Goal: Obtain resource: Download file/media

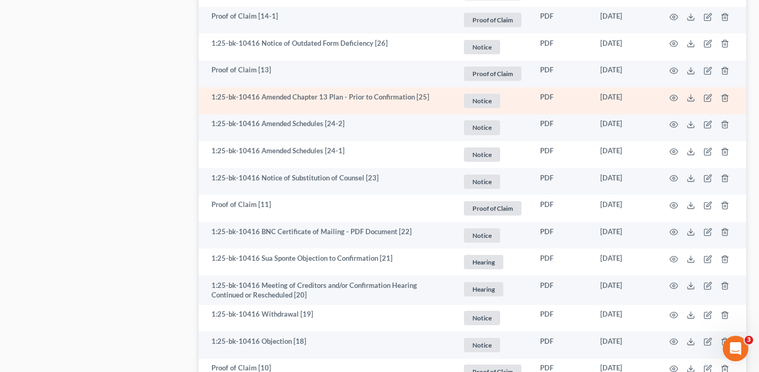
scroll to position [1381, 0]
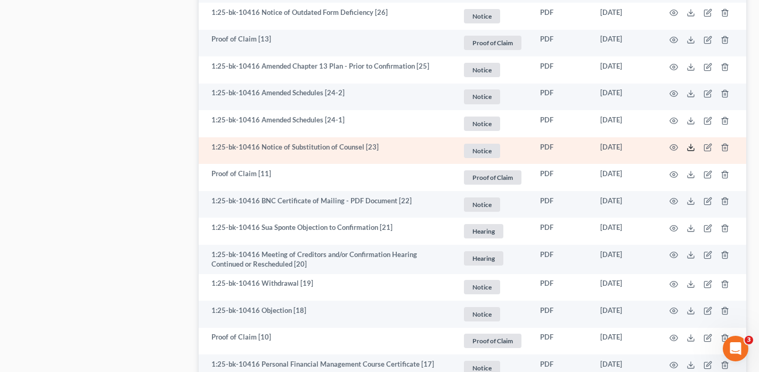
click at [693, 143] on icon at bounding box center [690, 147] width 9 height 9
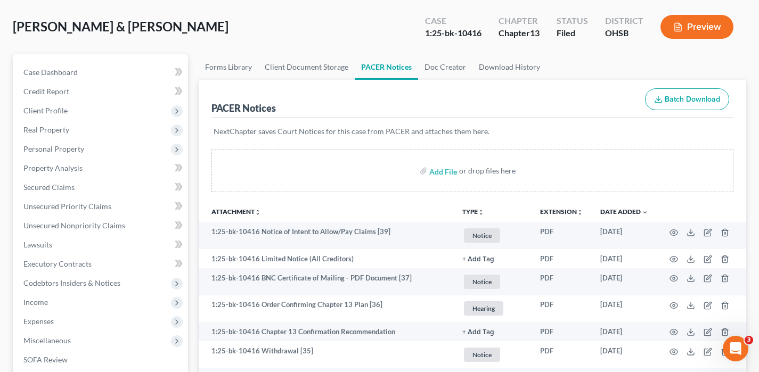
scroll to position [52, 0]
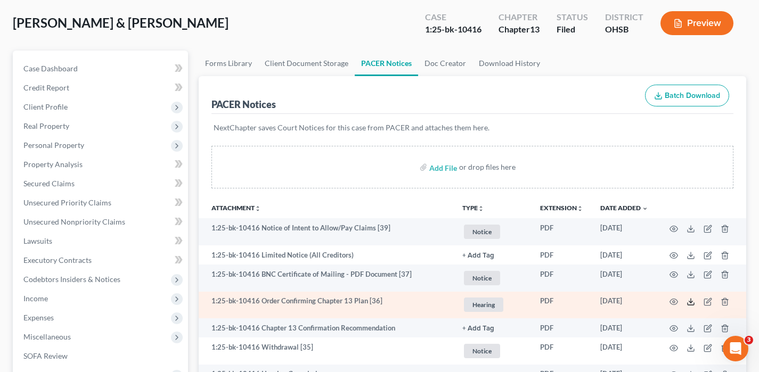
click at [691, 302] on line at bounding box center [691, 301] width 0 height 4
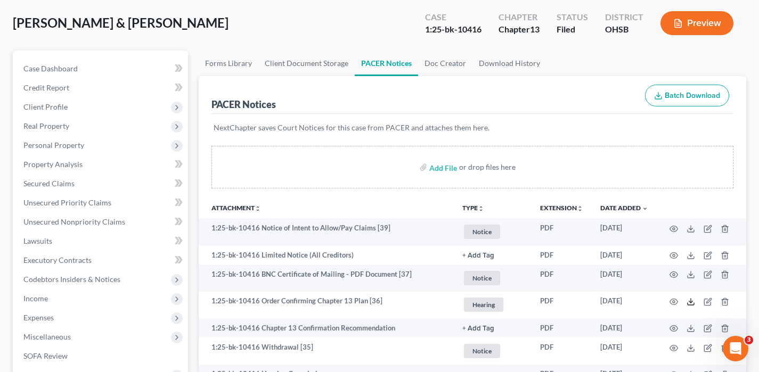
scroll to position [203, 0]
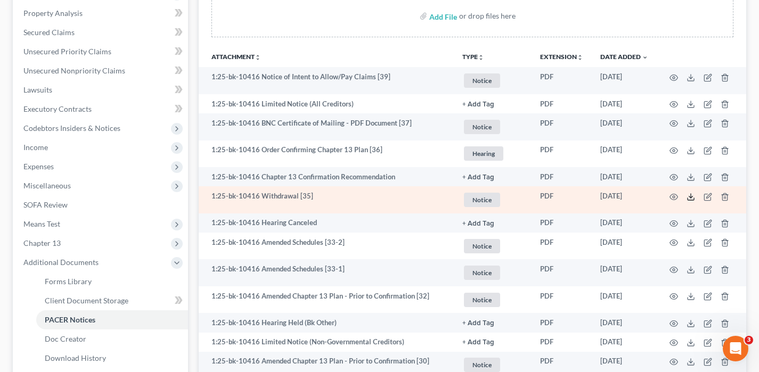
click at [689, 199] on icon at bounding box center [690, 197] width 9 height 9
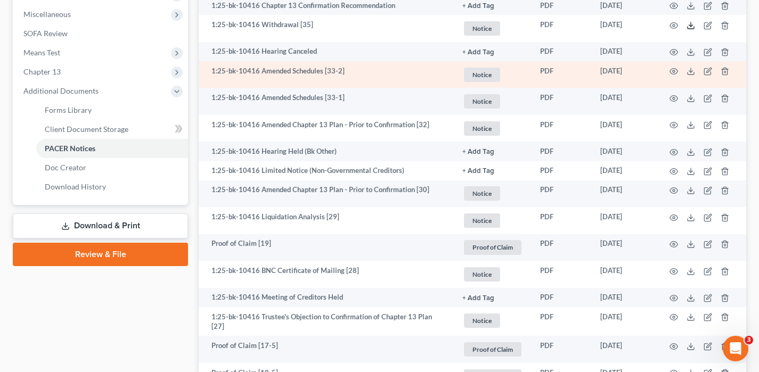
scroll to position [483, 0]
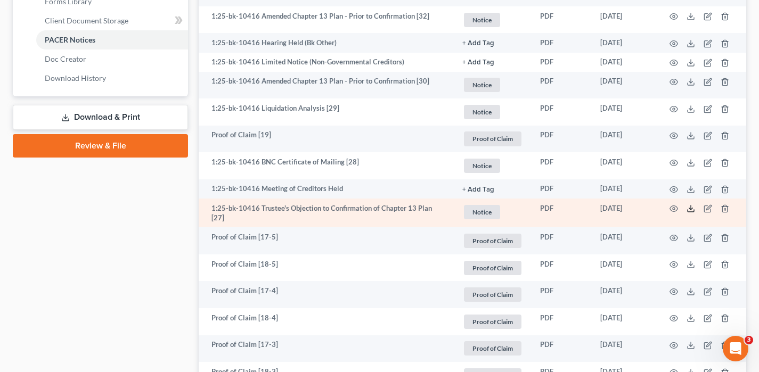
click at [686, 211] on icon at bounding box center [690, 208] width 9 height 9
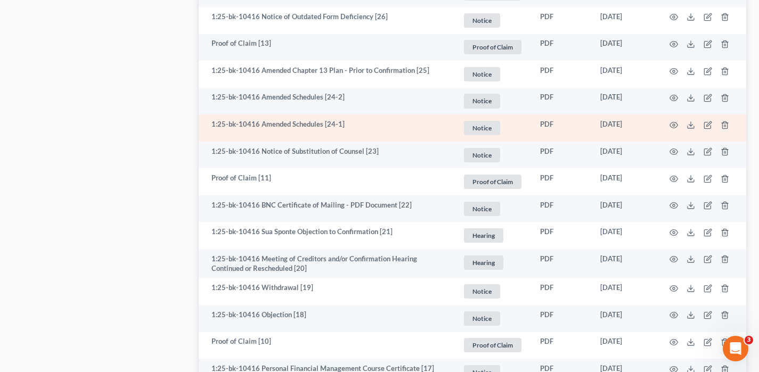
scroll to position [1378, 0]
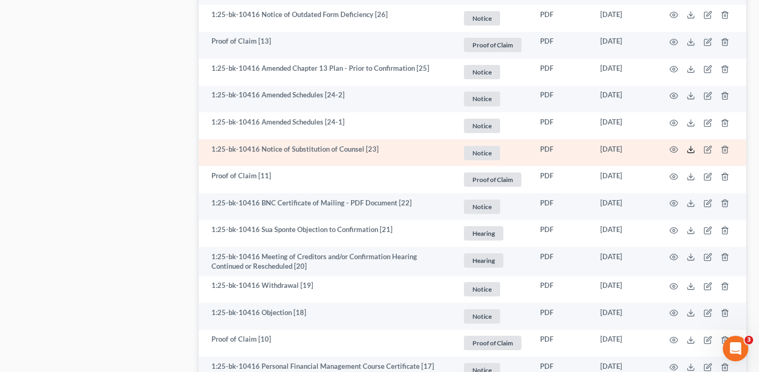
click at [689, 149] on polyline at bounding box center [691, 150] width 4 height 2
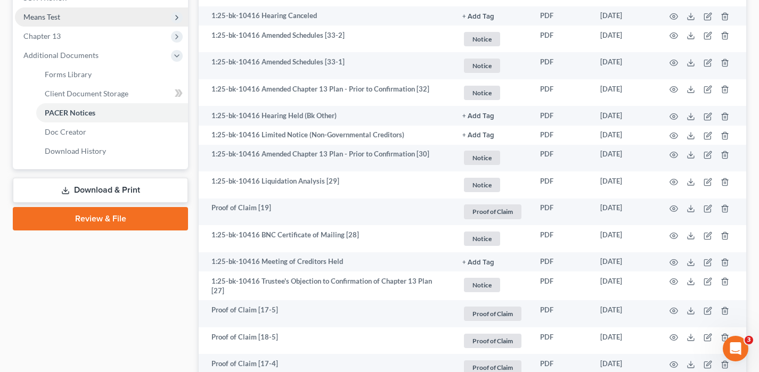
scroll to position [0, 0]
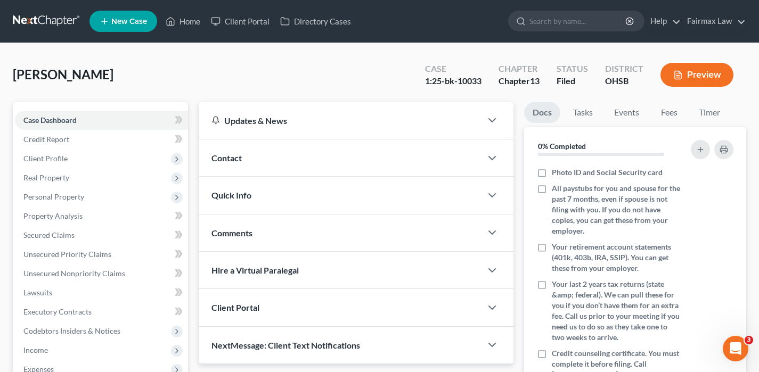
click at [65, 17] on link at bounding box center [47, 21] width 68 height 19
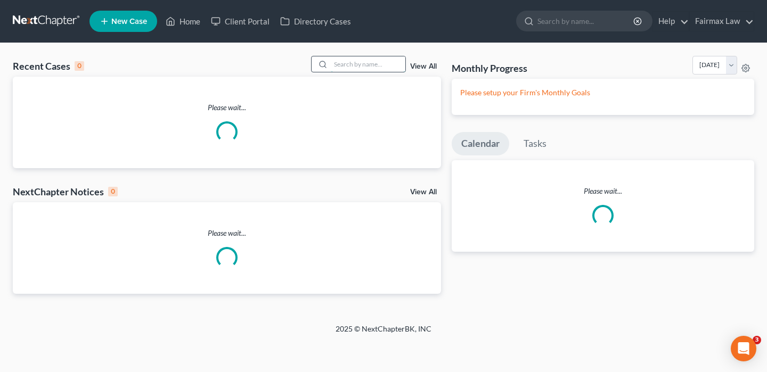
click at [366, 67] on input "search" at bounding box center [368, 63] width 75 height 15
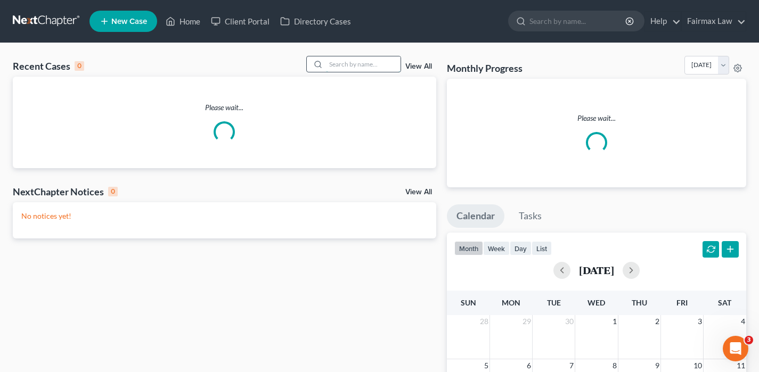
type input "g"
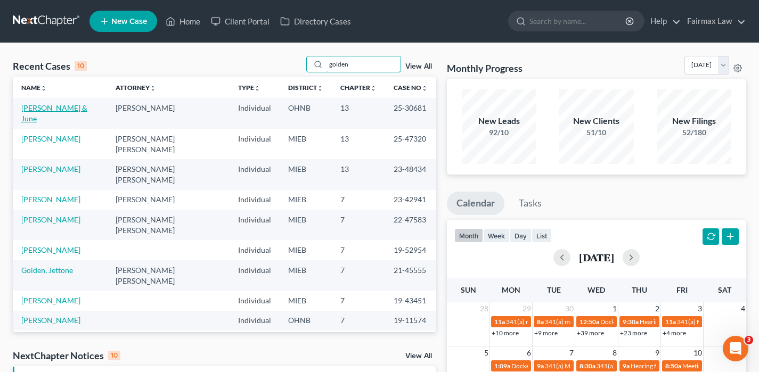
type input "golden"
click at [53, 109] on link "Golden, James & June" at bounding box center [54, 113] width 66 height 20
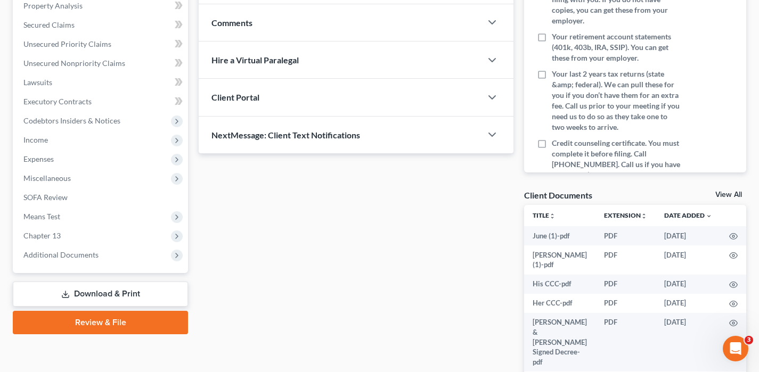
scroll to position [314, 0]
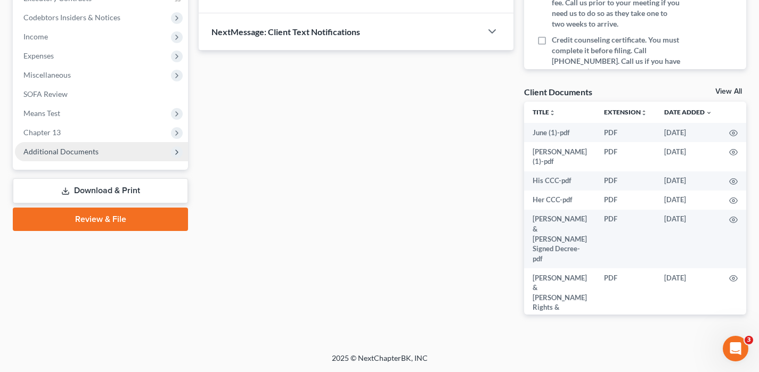
click at [118, 146] on span "Additional Documents" at bounding box center [101, 151] width 173 height 19
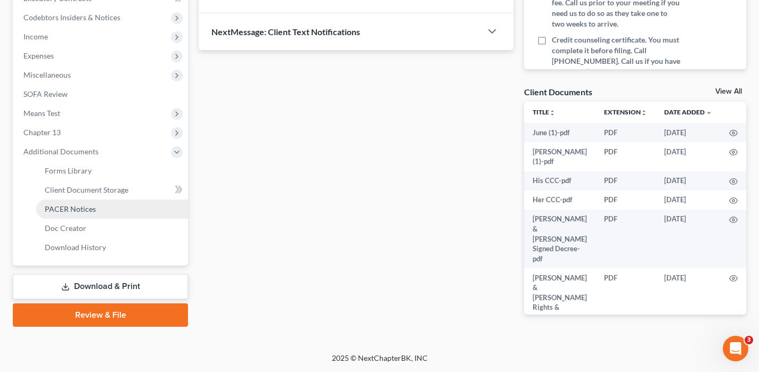
click at [101, 210] on link "PACER Notices" at bounding box center [112, 209] width 152 height 19
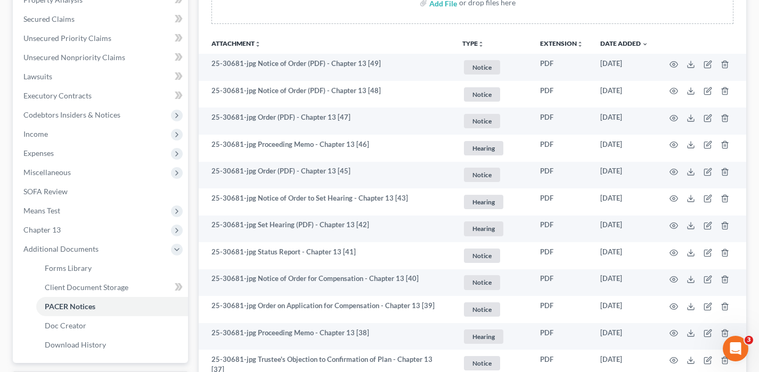
scroll to position [220, 0]
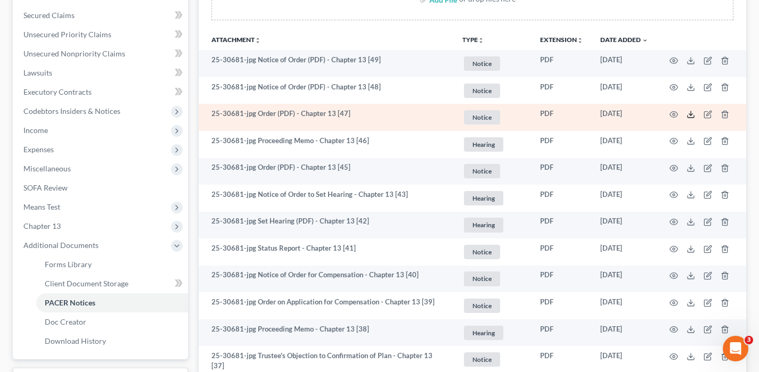
click at [690, 112] on icon at bounding box center [690, 114] width 9 height 9
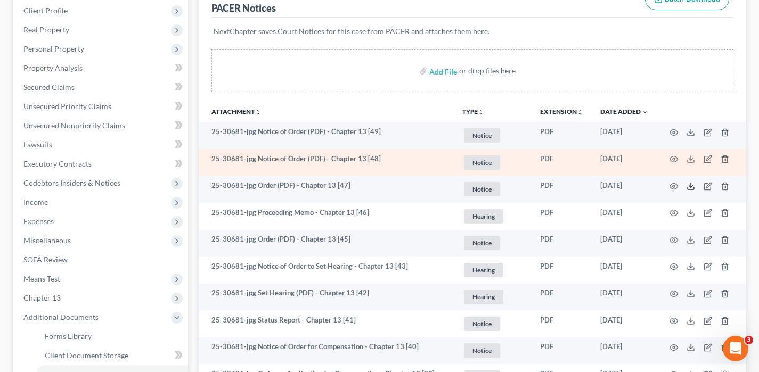
scroll to position [146, 0]
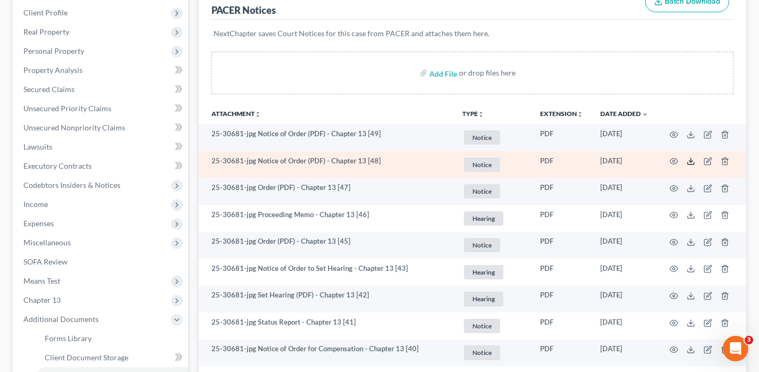
click at [691, 160] on line at bounding box center [691, 160] width 0 height 4
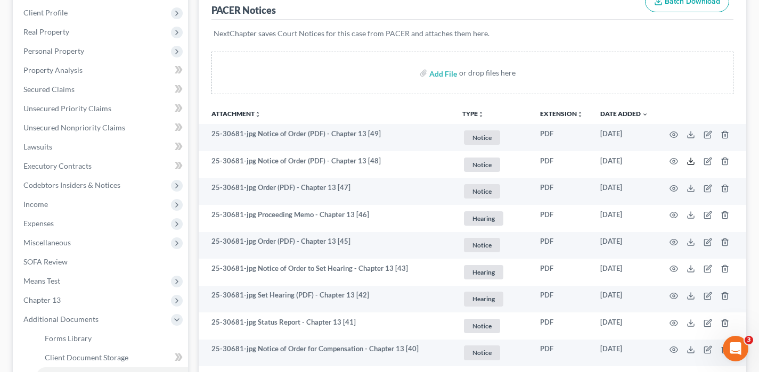
scroll to position [0, 0]
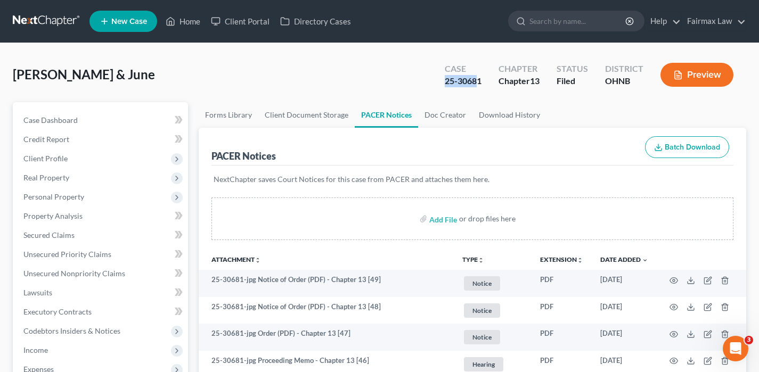
drag, startPoint x: 477, startPoint y: 83, endPoint x: 471, endPoint y: 76, distance: 8.7
click at [443, 77] on div "Case 25-30681" at bounding box center [463, 75] width 54 height 31
drag, startPoint x: 489, startPoint y: 80, endPoint x: 448, endPoint y: 79, distance: 41.0
click at [448, 79] on div "Case 25-30681 Chapter Chapter 13 Status Filed District OHNB Preview" at bounding box center [591, 75] width 310 height 31
click at [448, 79] on div "25-30681" at bounding box center [463, 81] width 37 height 12
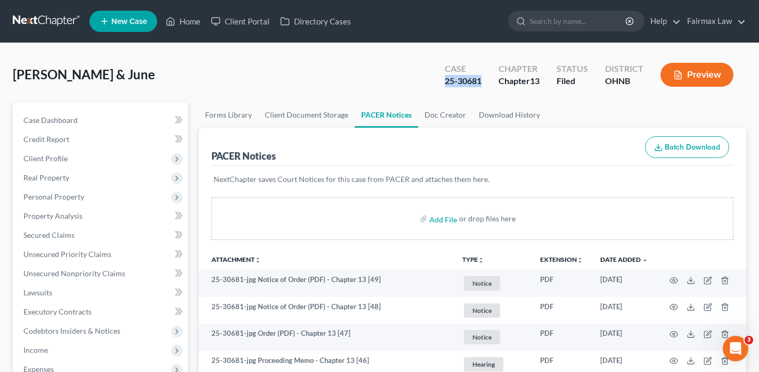
drag, startPoint x: 446, startPoint y: 81, endPoint x: 480, endPoint y: 80, distance: 34.6
click at [480, 80] on div "25-30681" at bounding box center [463, 81] width 37 height 12
copy div "25-30681"
click at [57, 21] on link at bounding box center [47, 21] width 68 height 19
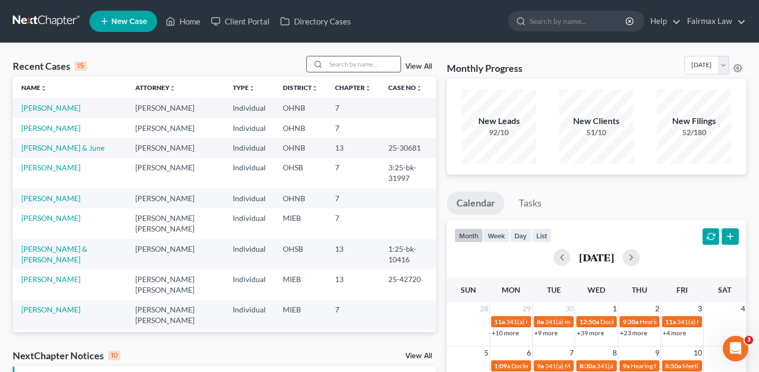
click at [340, 65] on input "search" at bounding box center [363, 63] width 75 height 15
click at [336, 65] on input "search" at bounding box center [363, 63] width 75 height 15
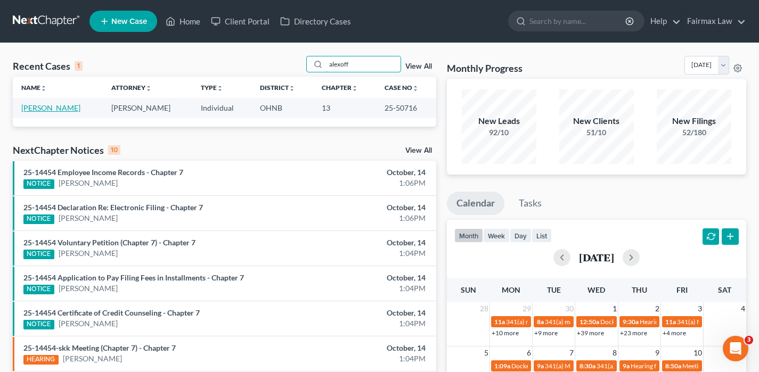
type input "alexoff"
click at [47, 106] on link "[PERSON_NAME]" at bounding box center [50, 107] width 59 height 9
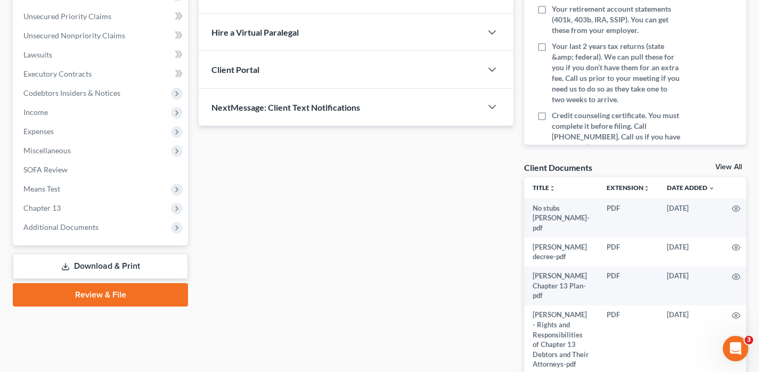
click at [63, 223] on span "Additional Documents" at bounding box center [60, 227] width 75 height 9
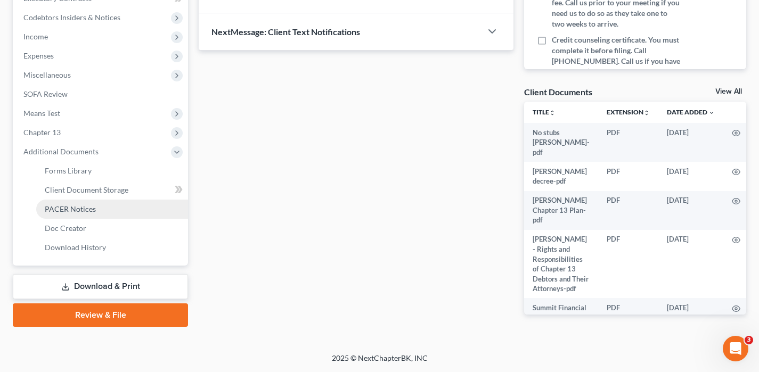
click at [86, 209] on span "PACER Notices" at bounding box center [70, 208] width 51 height 9
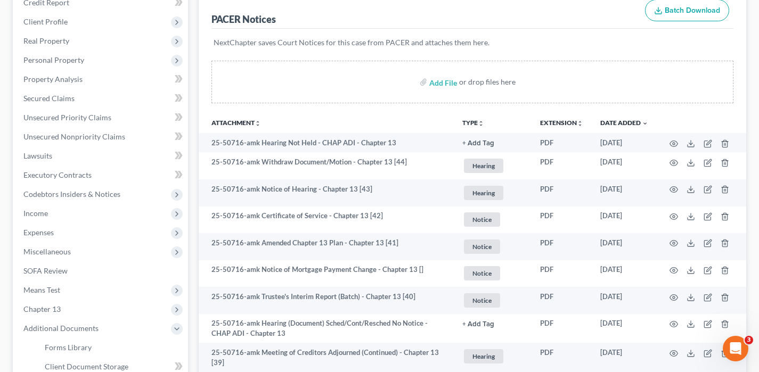
scroll to position [143, 0]
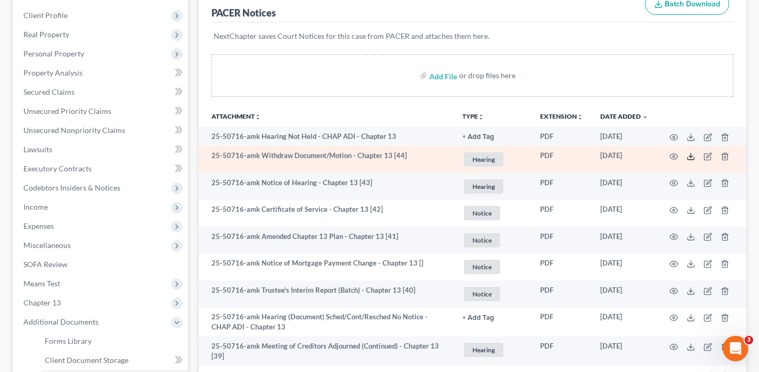
click at [690, 154] on icon at bounding box center [690, 156] width 9 height 9
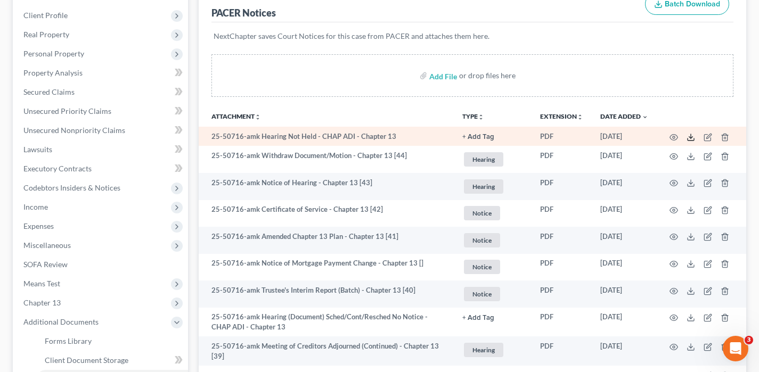
click at [687, 138] on icon at bounding box center [690, 139] width 6 height 2
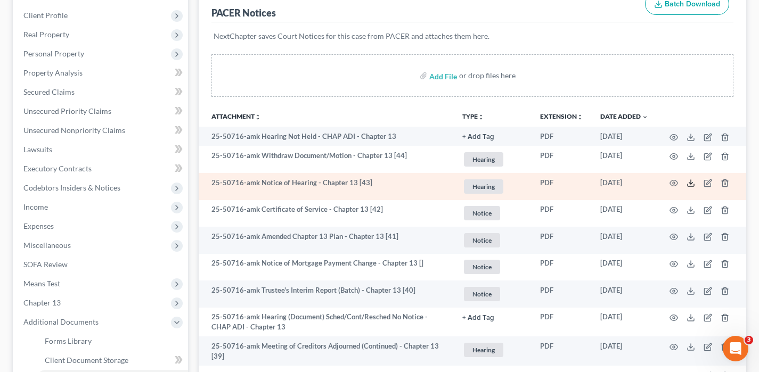
click at [692, 183] on polyline at bounding box center [691, 184] width 4 height 2
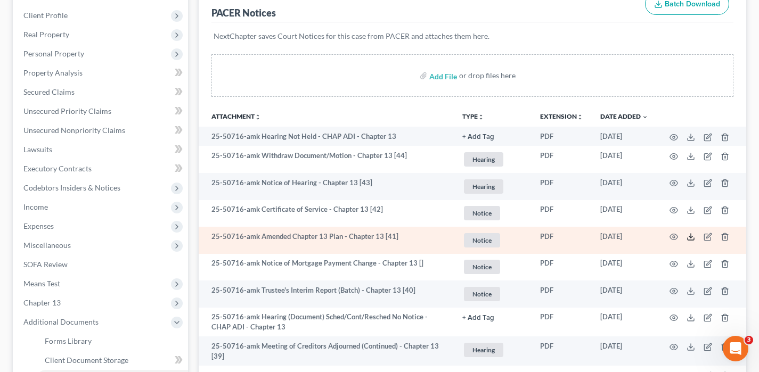
click at [694, 236] on icon at bounding box center [690, 237] width 9 height 9
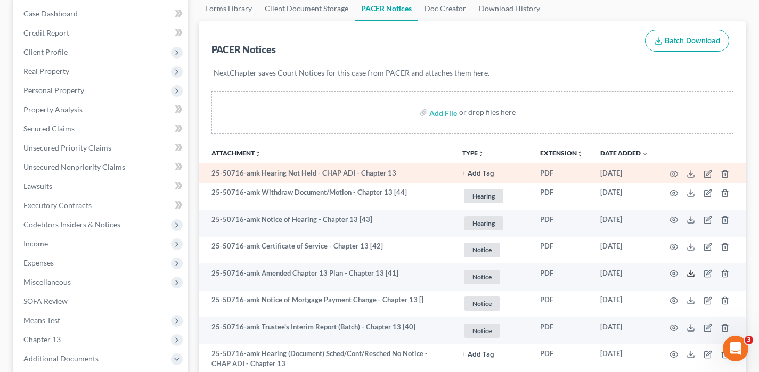
scroll to position [0, 0]
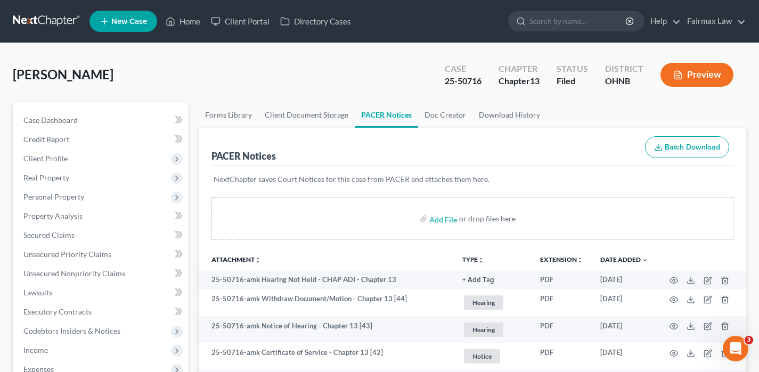
click at [59, 27] on link at bounding box center [47, 21] width 68 height 19
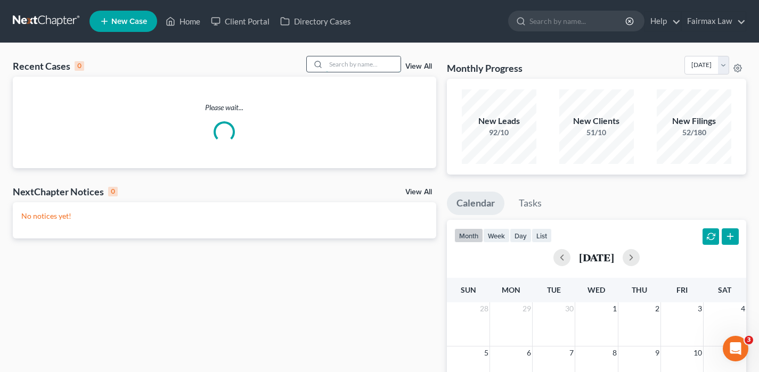
click at [364, 63] on input "search" at bounding box center [363, 63] width 75 height 15
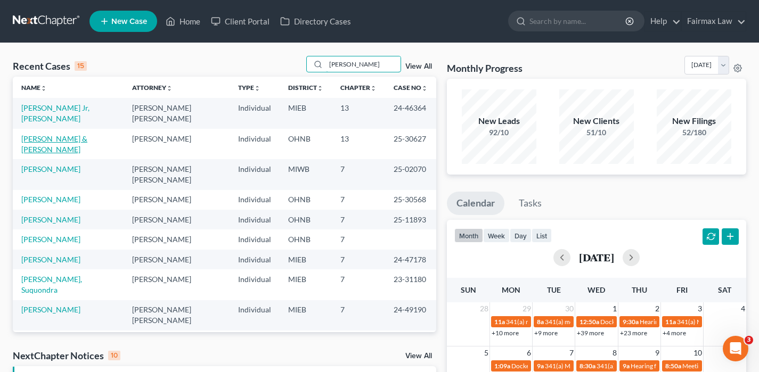
type input "[PERSON_NAME]"
click at [58, 134] on link "[PERSON_NAME] & [PERSON_NAME]" at bounding box center [54, 144] width 66 height 20
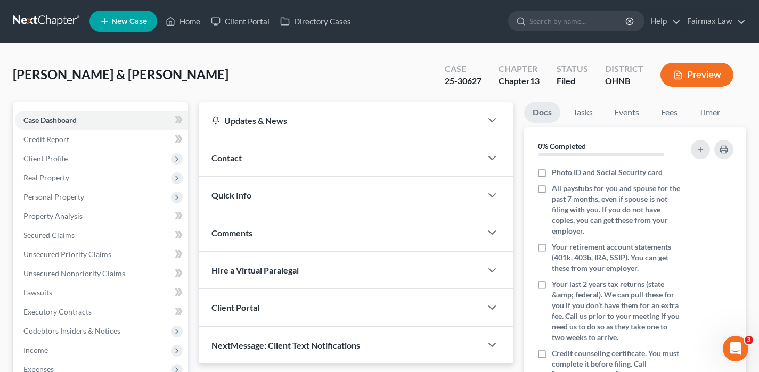
scroll to position [314, 0]
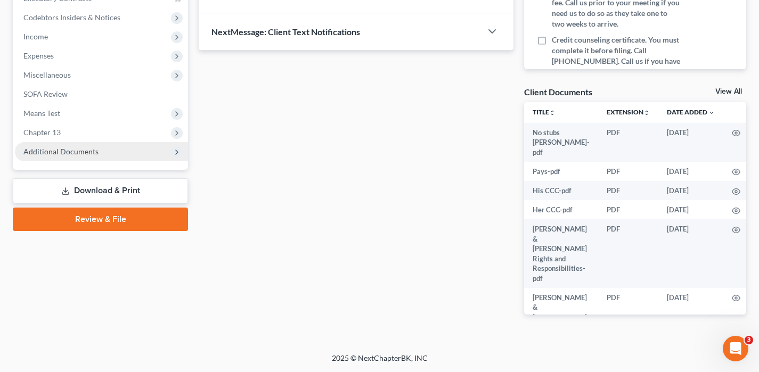
click at [67, 151] on span "Additional Documents" at bounding box center [60, 151] width 75 height 9
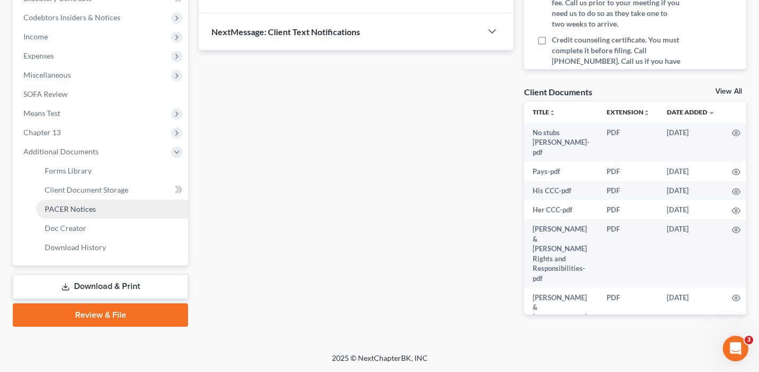
click at [79, 206] on span "PACER Notices" at bounding box center [70, 208] width 51 height 9
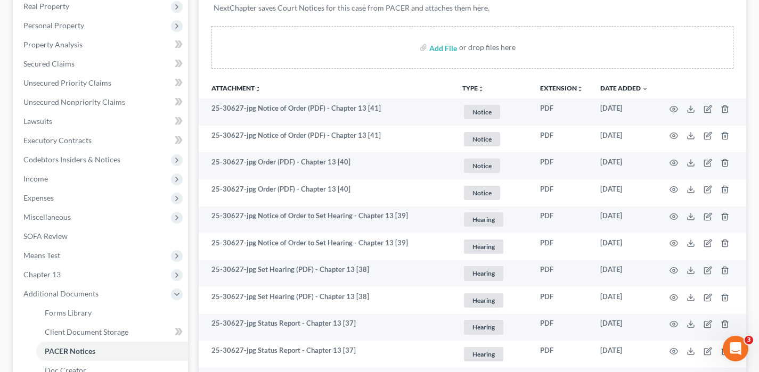
scroll to position [186, 0]
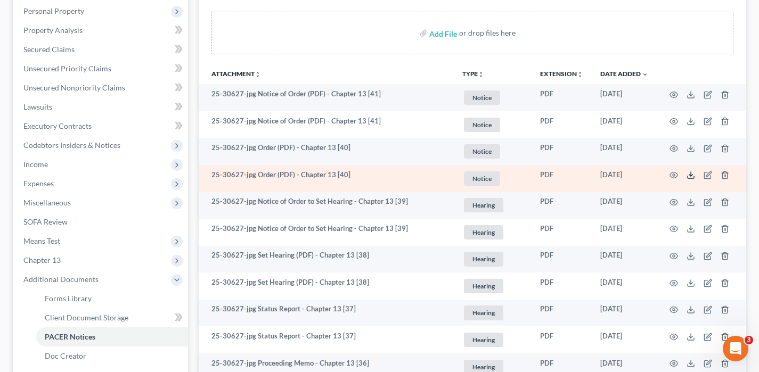
click at [691, 178] on icon at bounding box center [690, 175] width 9 height 9
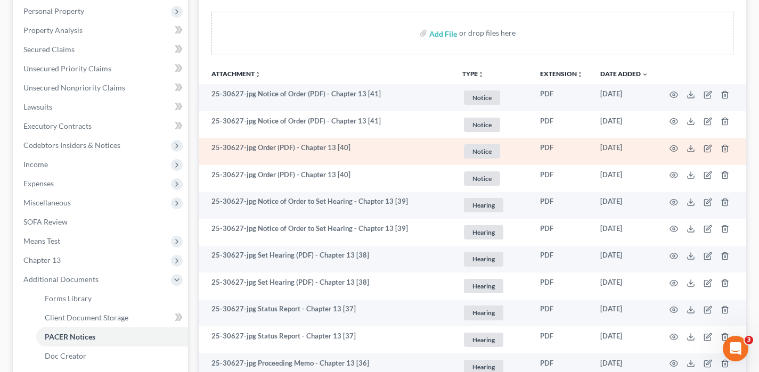
click at [690, 153] on td at bounding box center [700, 151] width 89 height 27
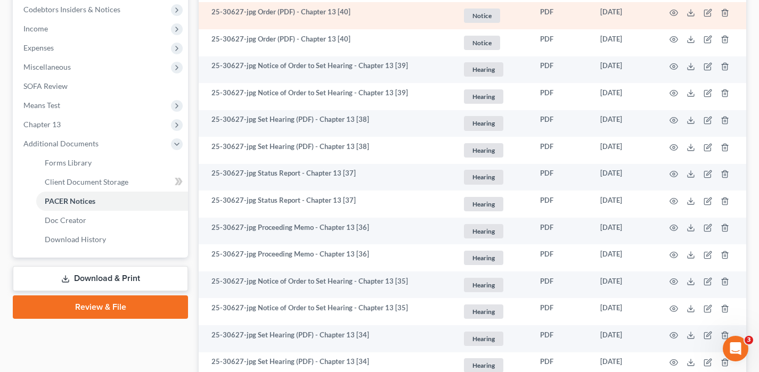
scroll to position [320, 0]
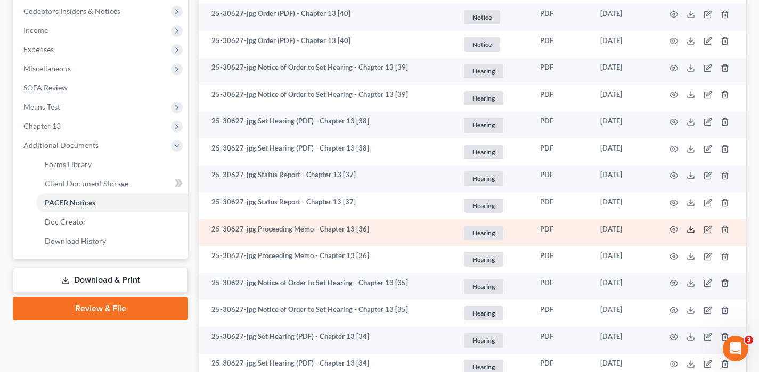
click at [691, 230] on line at bounding box center [691, 228] width 0 height 4
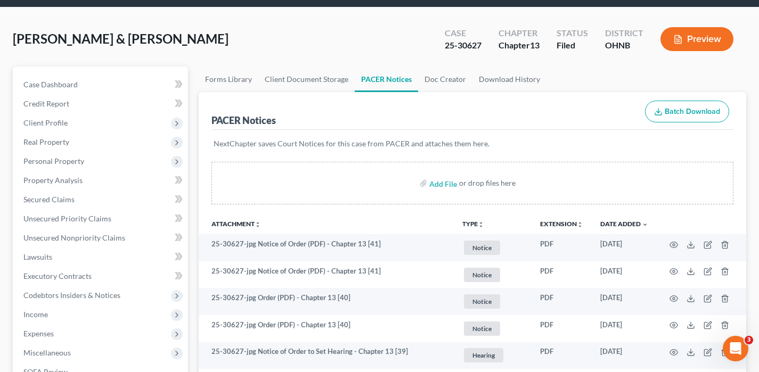
scroll to position [39, 0]
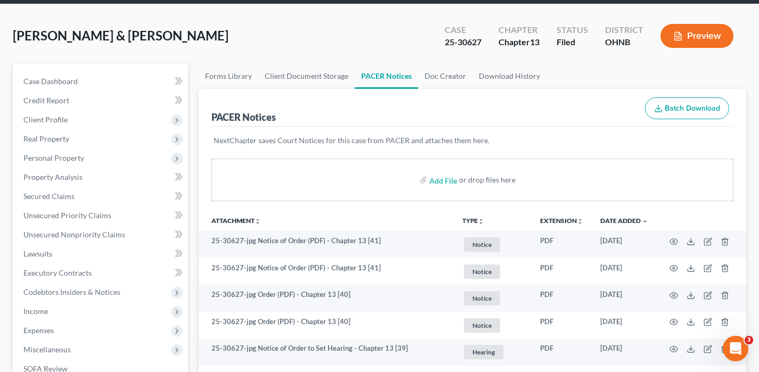
click at [456, 42] on div "25-30627" at bounding box center [463, 42] width 37 height 12
click at [456, 41] on div "25-30627" at bounding box center [463, 42] width 37 height 12
copy div "25-30627"
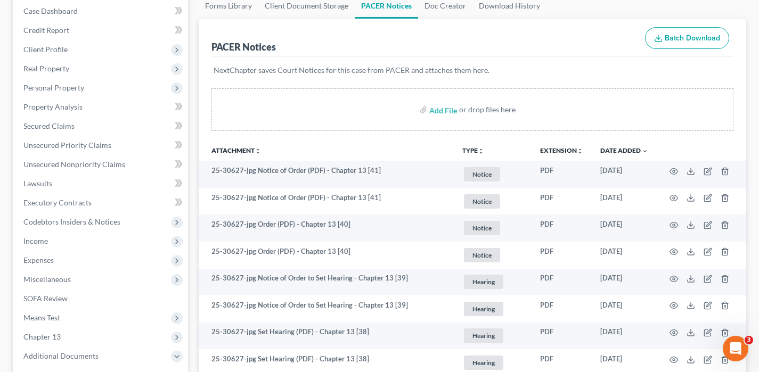
scroll to position [112, 0]
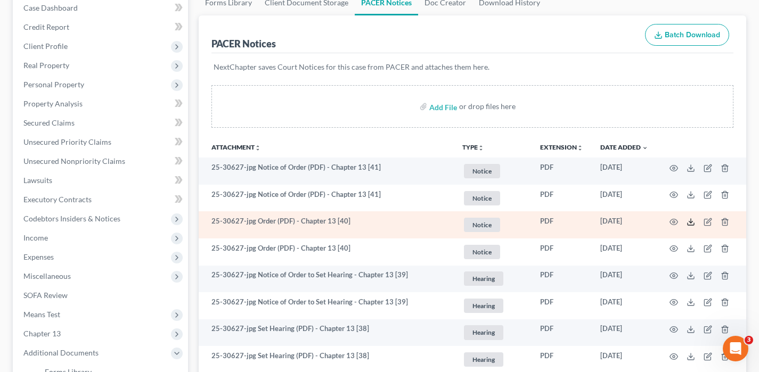
click at [690, 223] on icon at bounding box center [690, 222] width 9 height 9
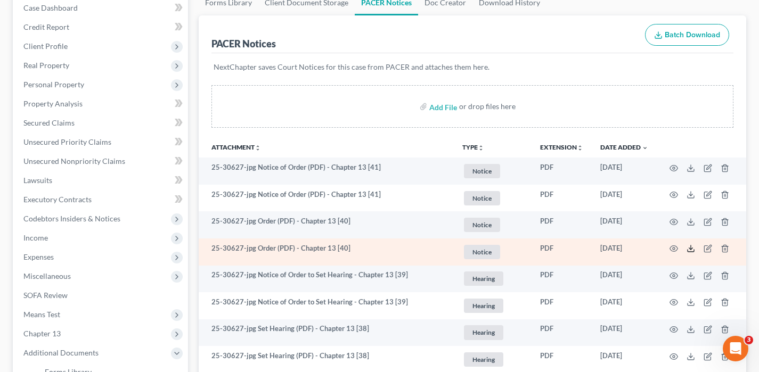
click at [690, 251] on icon at bounding box center [690, 248] width 9 height 9
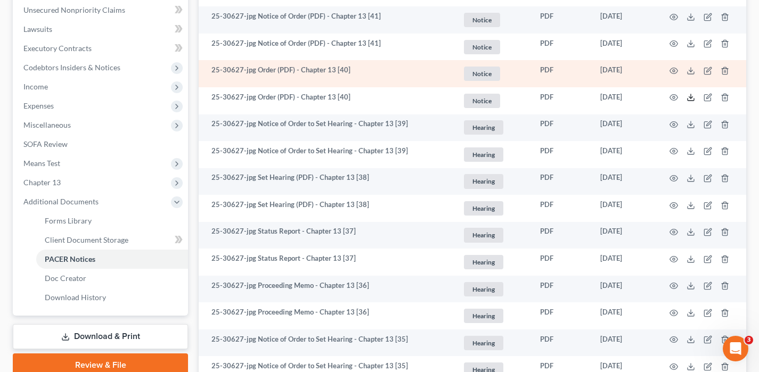
scroll to position [266, 0]
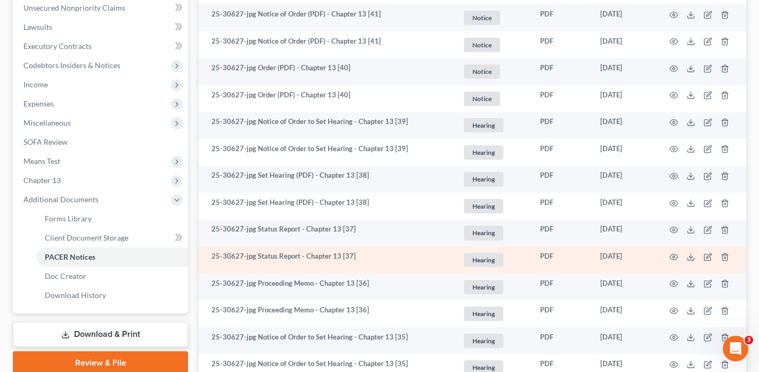
click at [695, 255] on td at bounding box center [700, 260] width 89 height 27
click at [694, 257] on icon at bounding box center [690, 257] width 9 height 9
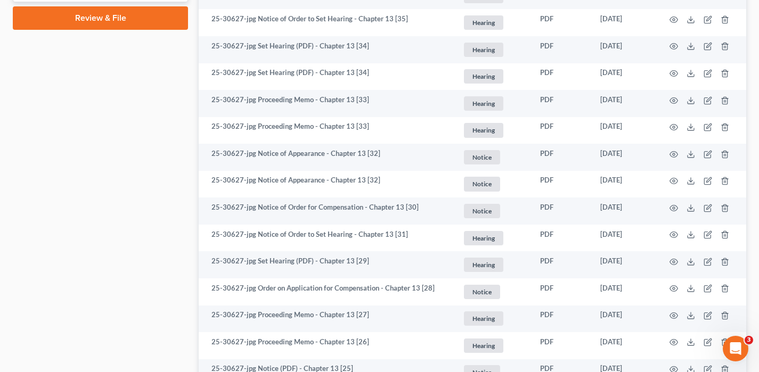
scroll to position [618, 0]
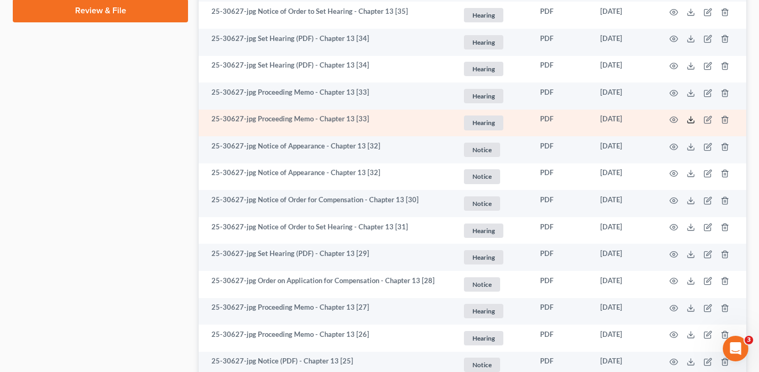
click at [691, 121] on line at bounding box center [691, 119] width 0 height 4
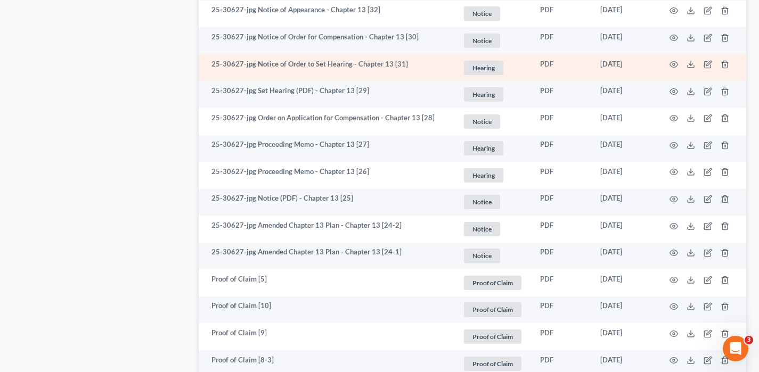
scroll to position [817, 0]
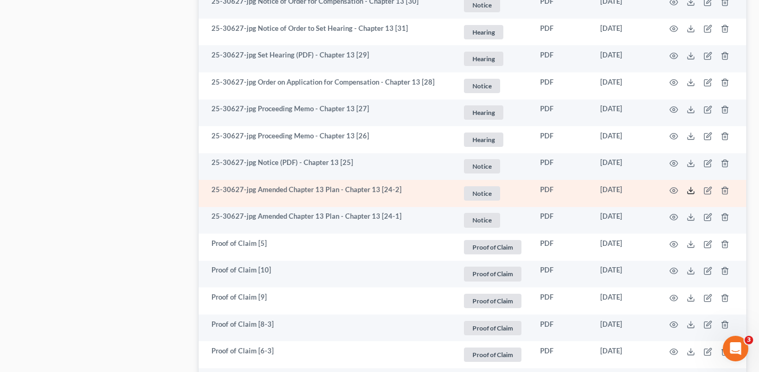
click at [691, 191] on icon at bounding box center [690, 190] width 9 height 9
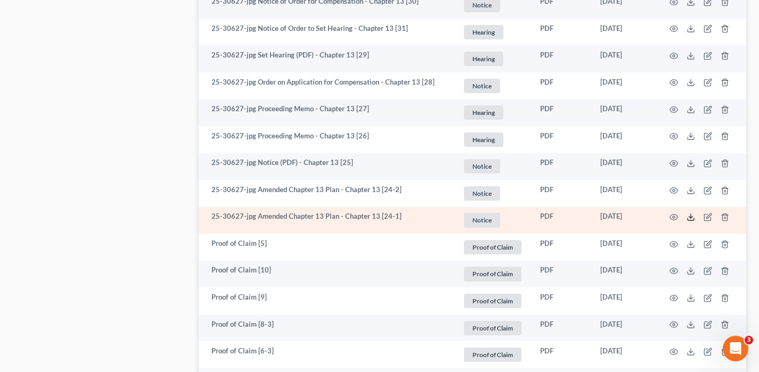
click at [692, 216] on icon at bounding box center [690, 217] width 9 height 9
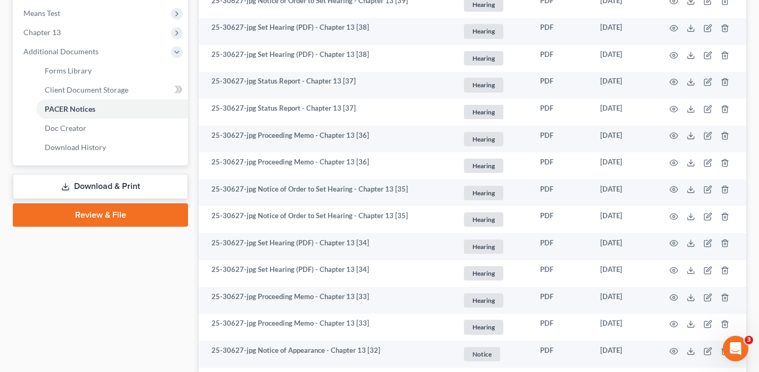
scroll to position [0, 0]
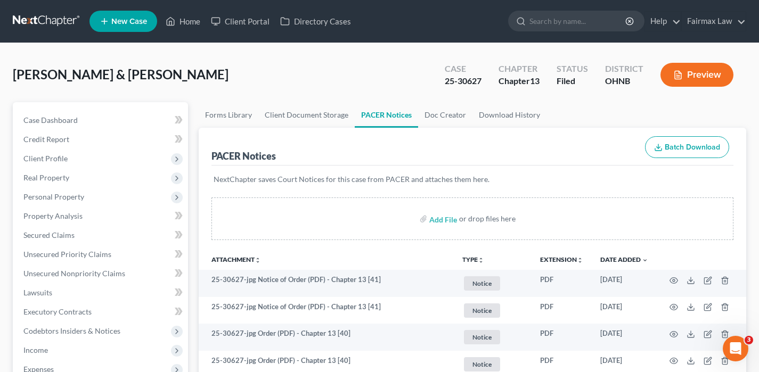
click at [54, 26] on link at bounding box center [47, 21] width 68 height 19
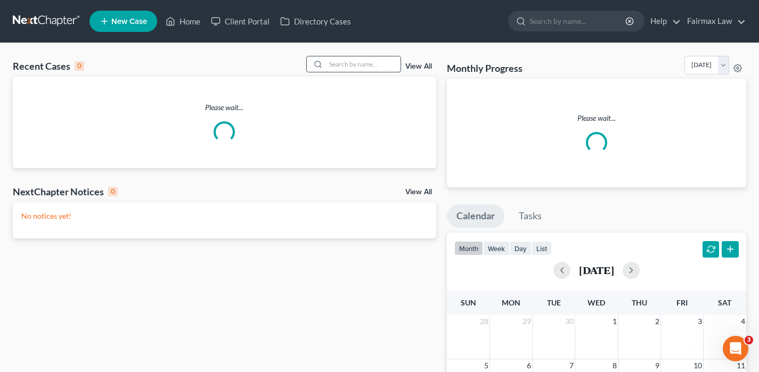
click at [366, 62] on input "search" at bounding box center [363, 63] width 75 height 15
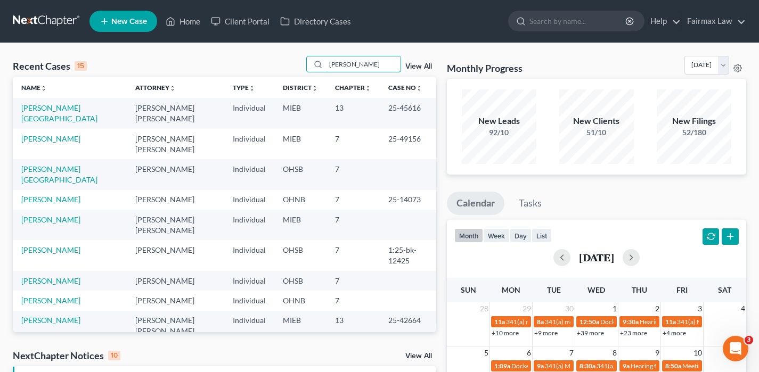
drag, startPoint x: 373, startPoint y: 65, endPoint x: 297, endPoint y: 54, distance: 76.4
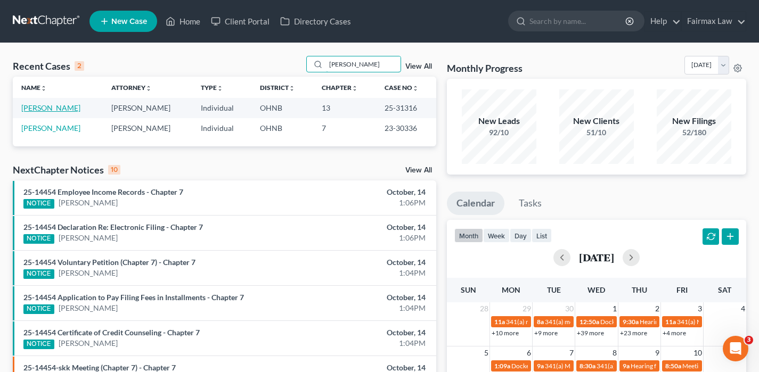
type input "[PERSON_NAME]"
click at [53, 109] on link "[PERSON_NAME]" at bounding box center [50, 107] width 59 height 9
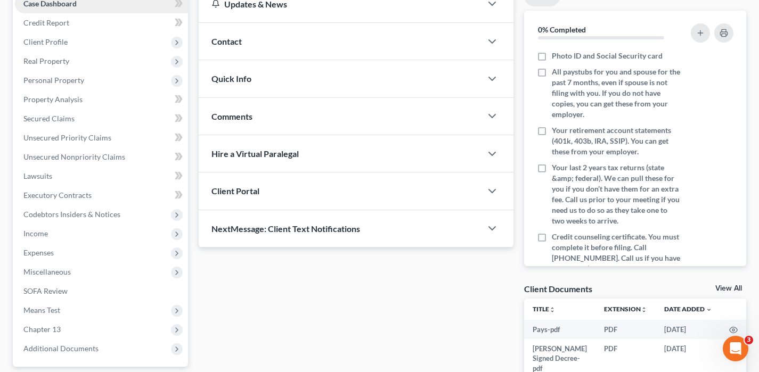
scroll to position [314, 0]
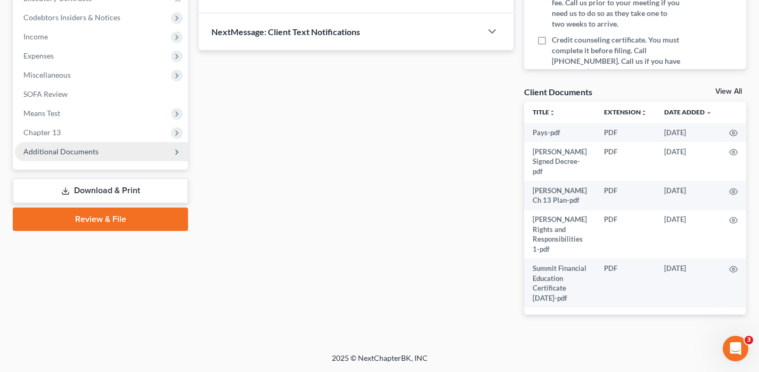
click at [31, 155] on span "Additional Documents" at bounding box center [60, 151] width 75 height 9
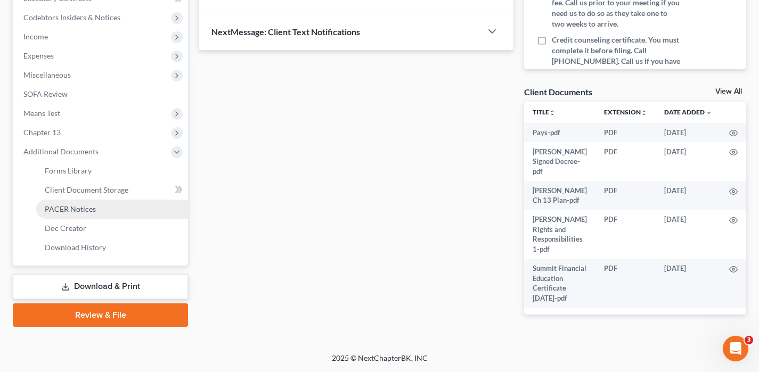
click at [62, 208] on span "PACER Notices" at bounding box center [70, 208] width 51 height 9
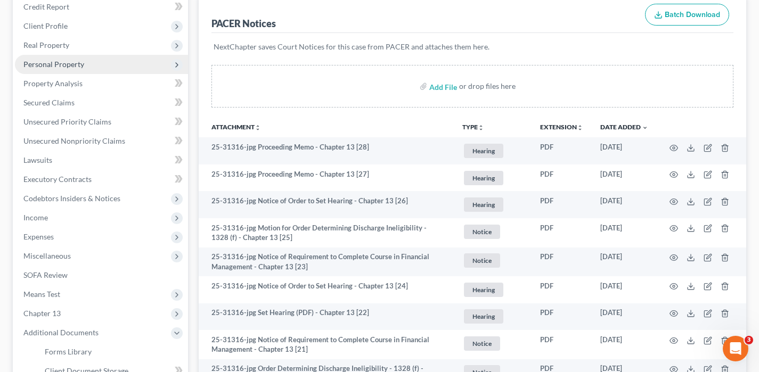
scroll to position [146, 0]
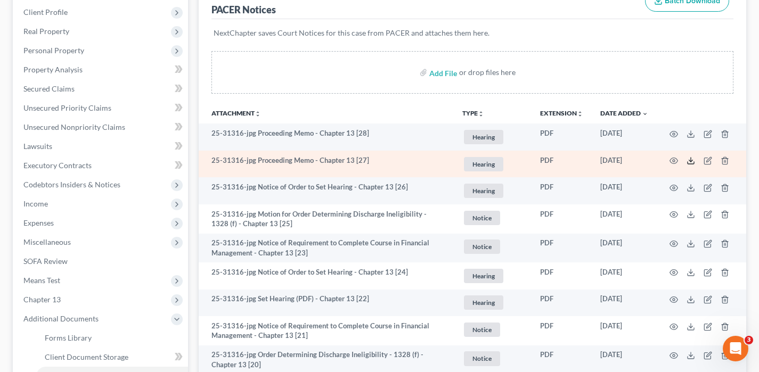
click at [692, 161] on polyline at bounding box center [691, 161] width 4 height 2
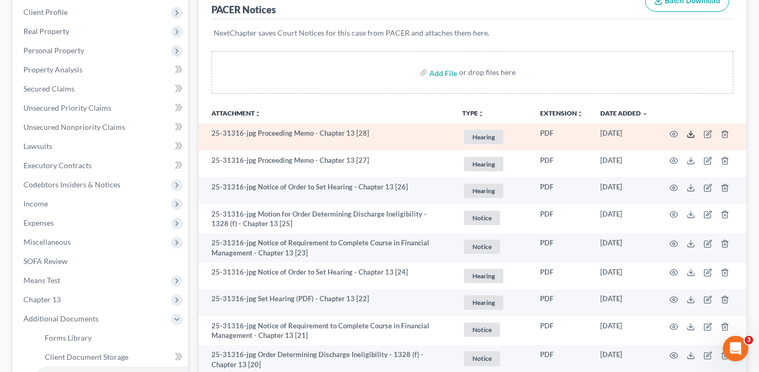
click at [688, 137] on icon at bounding box center [690, 136] width 6 height 2
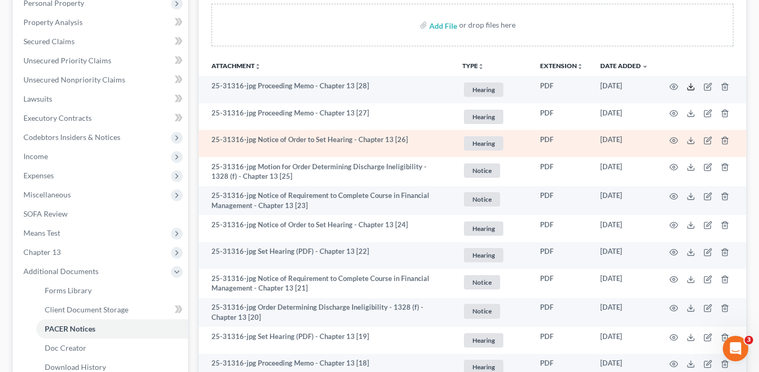
scroll to position [194, 0]
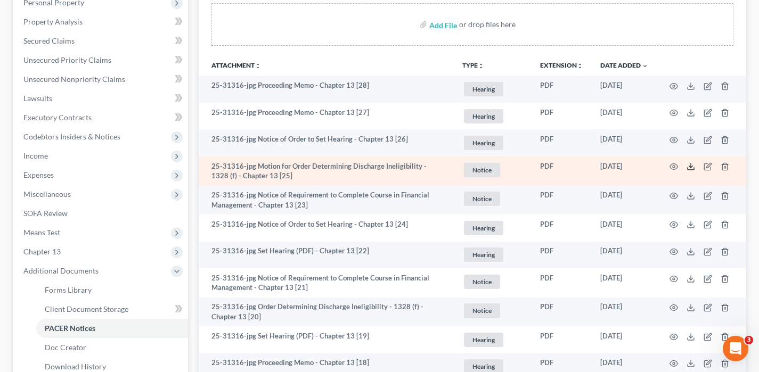
click at [687, 166] on icon at bounding box center [690, 166] width 9 height 9
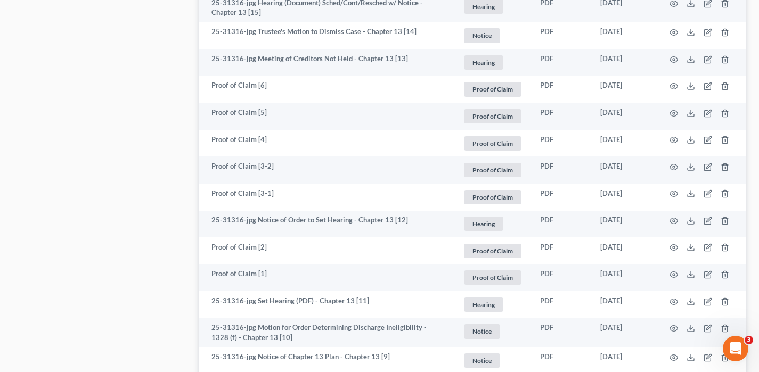
scroll to position [656, 0]
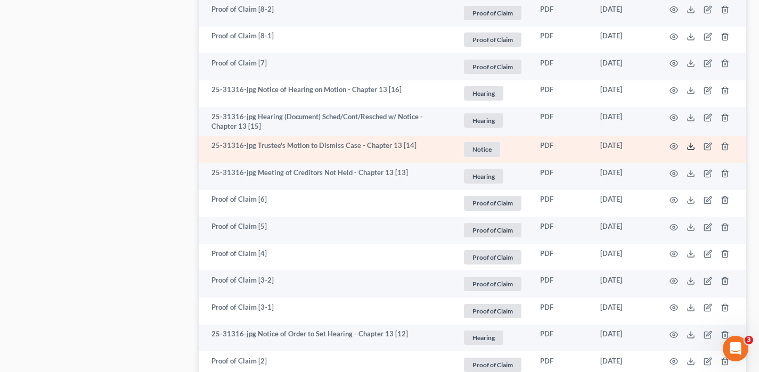
click at [689, 147] on icon at bounding box center [690, 146] width 9 height 9
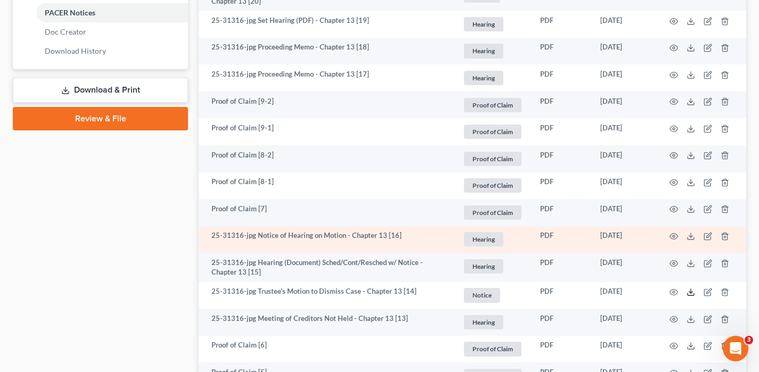
scroll to position [499, 0]
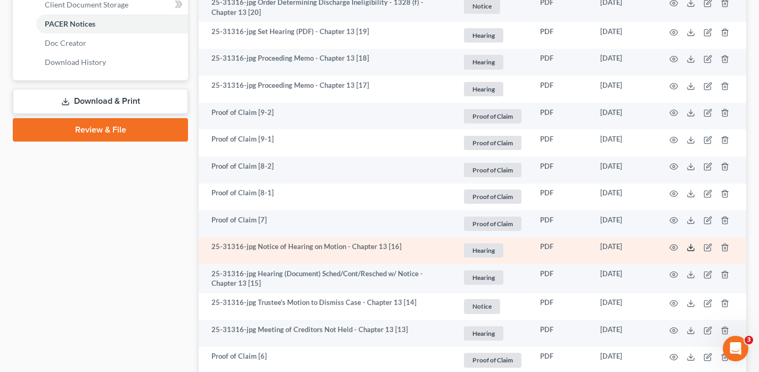
click at [690, 249] on icon at bounding box center [690, 247] width 9 height 9
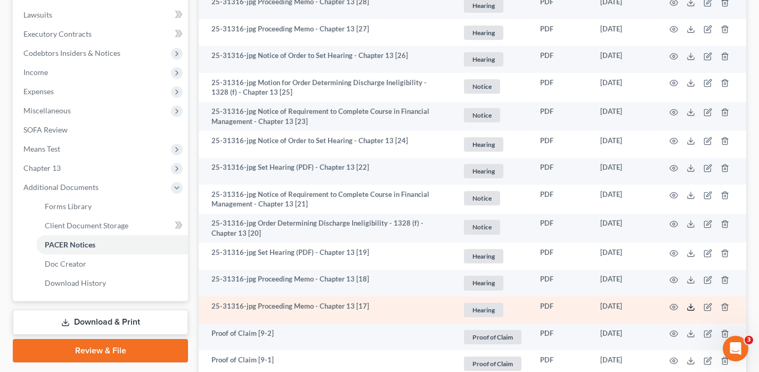
scroll to position [268, 0]
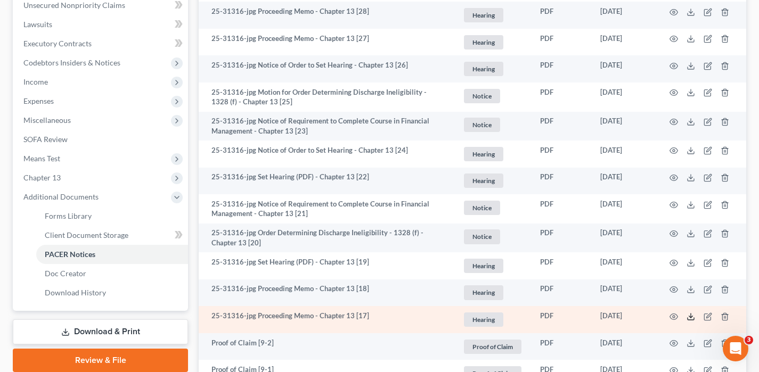
click at [691, 319] on icon at bounding box center [690, 317] width 9 height 9
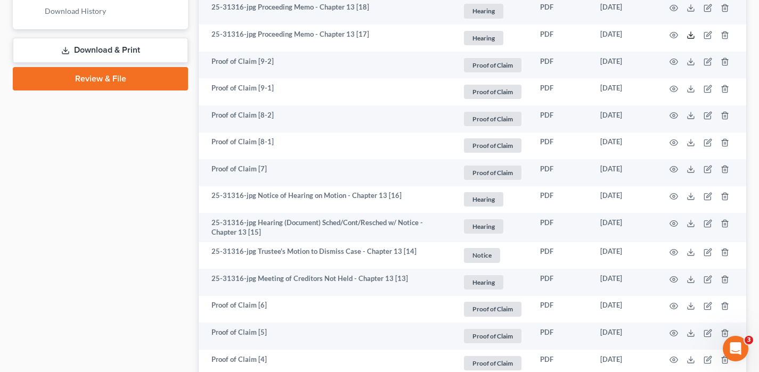
scroll to position [560, 0]
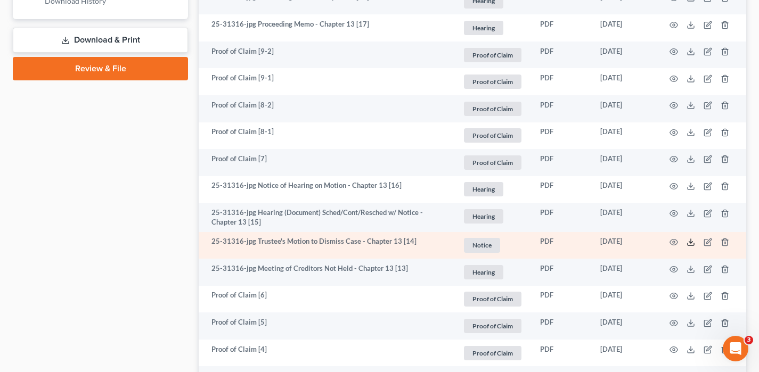
click at [688, 245] on icon at bounding box center [690, 244] width 6 height 2
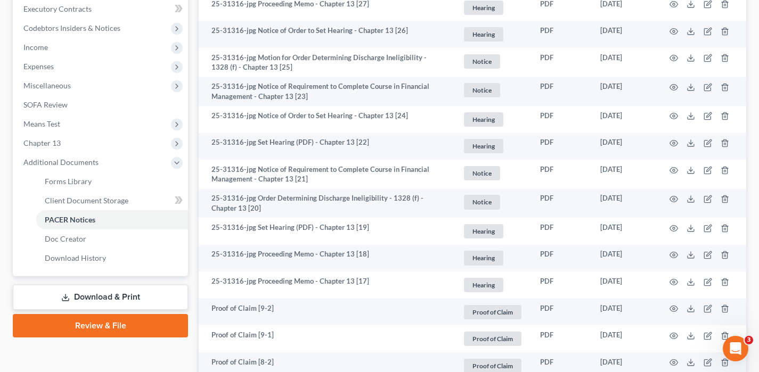
scroll to position [304, 0]
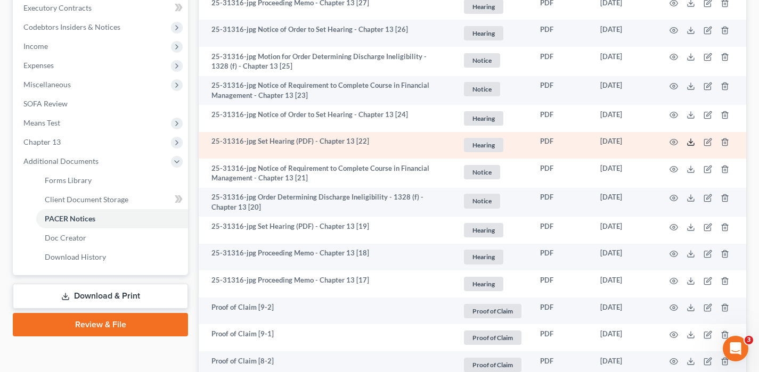
click at [692, 144] on icon at bounding box center [690, 142] width 9 height 9
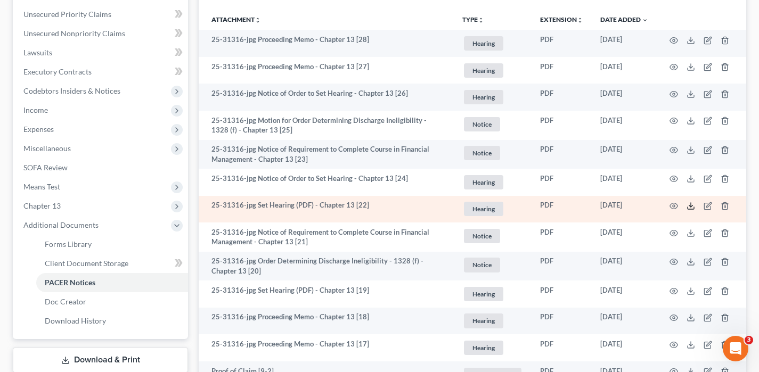
scroll to position [237, 0]
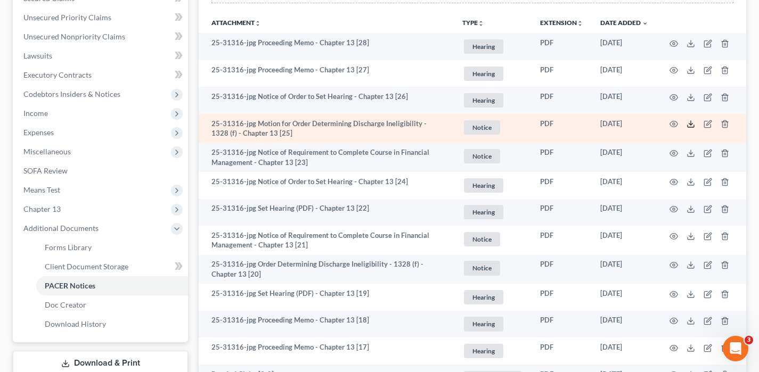
click at [692, 126] on icon at bounding box center [690, 124] width 9 height 9
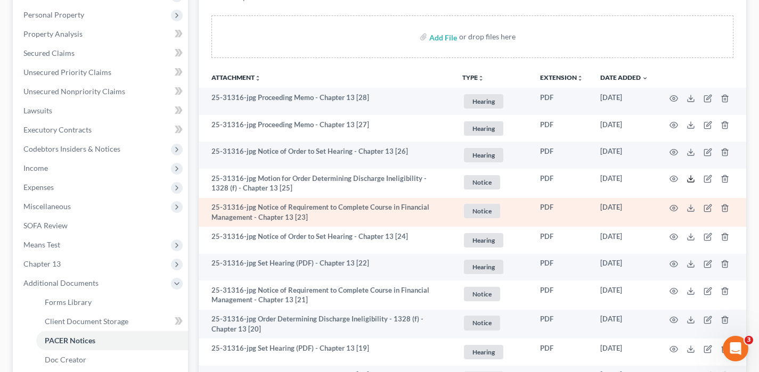
scroll to position [183, 0]
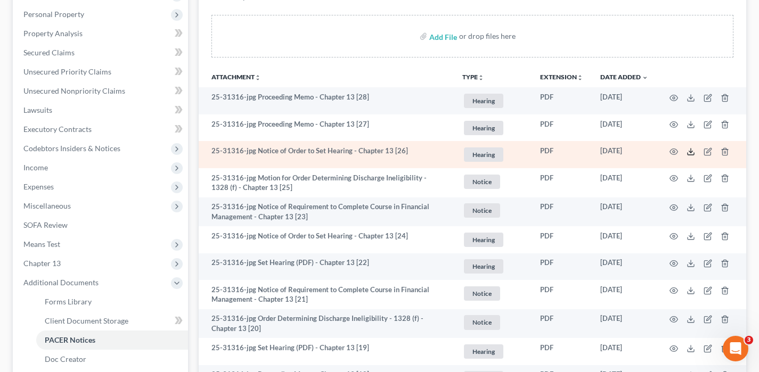
click at [691, 155] on icon at bounding box center [690, 154] width 6 height 2
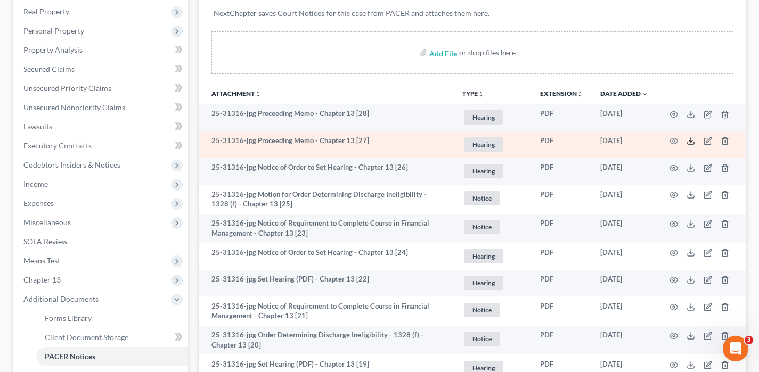
click at [690, 142] on icon at bounding box center [690, 141] width 9 height 9
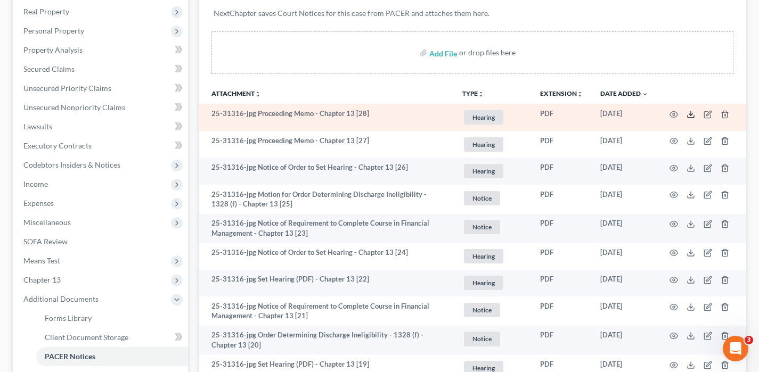
click at [692, 114] on icon at bounding box center [690, 114] width 9 height 9
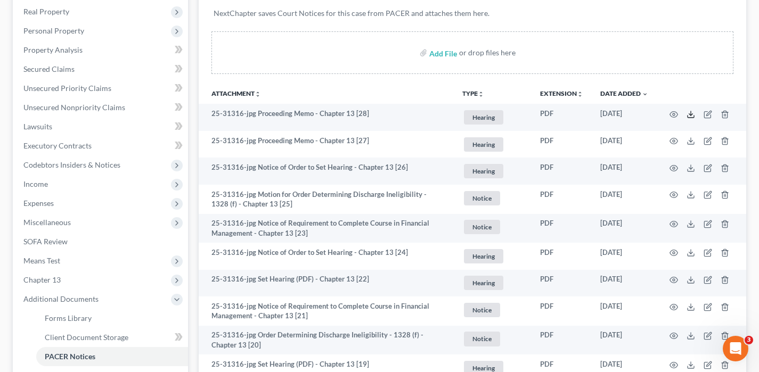
scroll to position [0, 0]
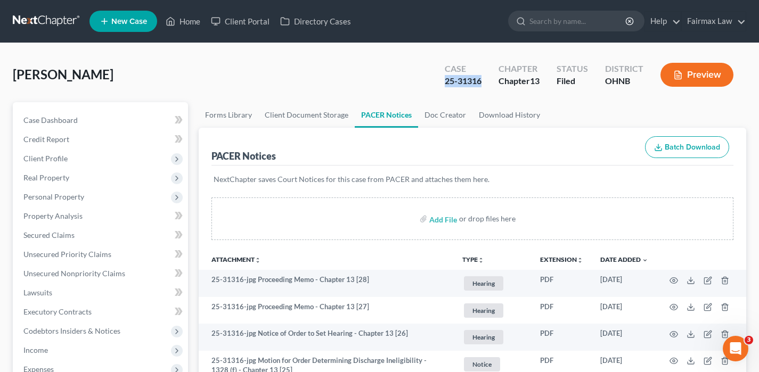
drag, startPoint x: 485, startPoint y: 83, endPoint x: 433, endPoint y: 81, distance: 51.7
click at [433, 81] on div "Case 25-31316 Chapter Chapter 13 Status Filed District [GEOGRAPHIC_DATA] Preview" at bounding box center [589, 75] width 314 height 38
copy div "25-31316"
